Goal: Information Seeking & Learning: Learn about a topic

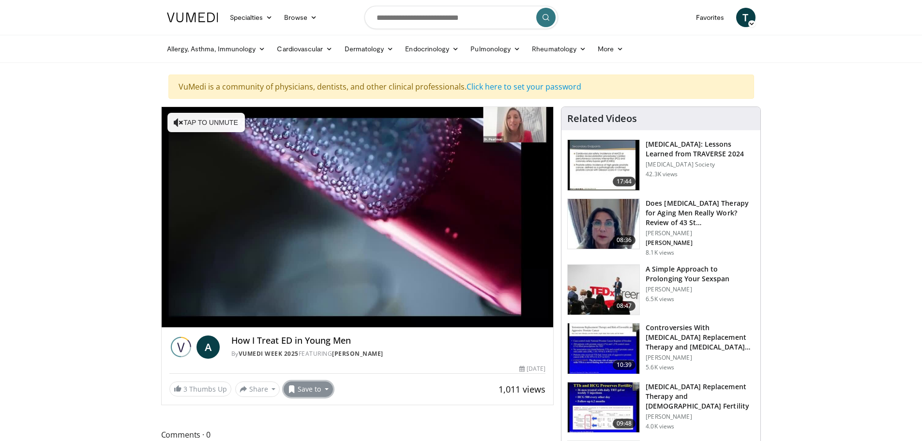
click at [321, 385] on button "Save to" at bounding box center [308, 388] width 49 height 15
click at [325, 343] on span "Add to Favorites" at bounding box center [326, 345] width 60 height 11
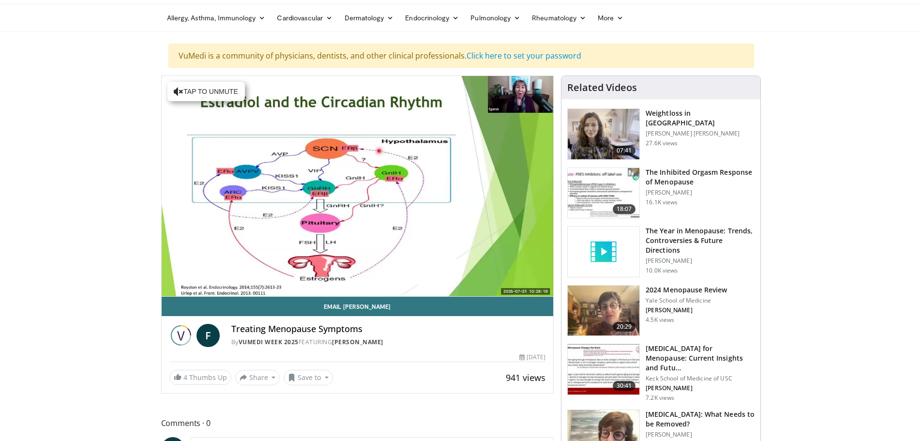
scroll to position [48, 0]
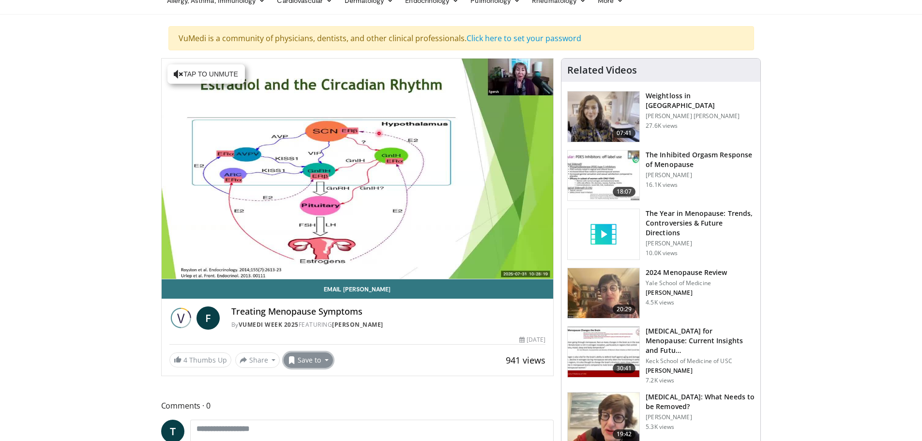
click at [325, 358] on button "Save to" at bounding box center [308, 359] width 49 height 15
click at [323, 382] on span "Add to Favorites" at bounding box center [326, 380] width 60 height 11
